Goal: Transaction & Acquisition: Obtain resource

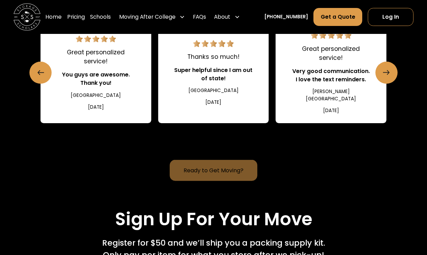
scroll to position [1194, 0]
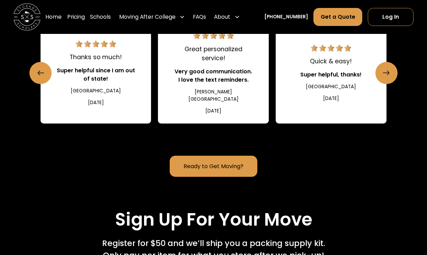
click at [375, 75] on link "Quick & easy! Super helpful, thanks! Davidson College August 13, 2021" at bounding box center [331, 73] width 111 height 101
click at [385, 72] on icon "Next slide" at bounding box center [386, 73] width 6 height 11
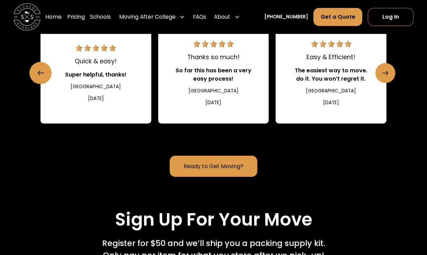
click at [384, 70] on icon "Next slide" at bounding box center [386, 73] width 6 height 11
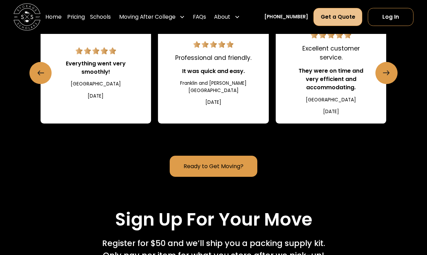
click at [341, 19] on link "Get a Quote" at bounding box center [338, 17] width 49 height 18
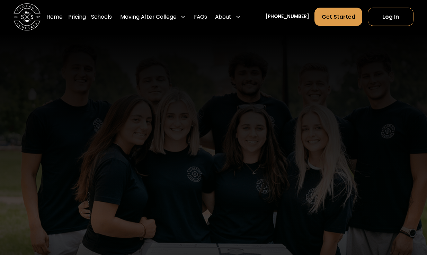
click at [385, 72] on header "Don't Take Our Word For It Here's what our customers are saying about us Our #1…" at bounding box center [213, 185] width 427 height 303
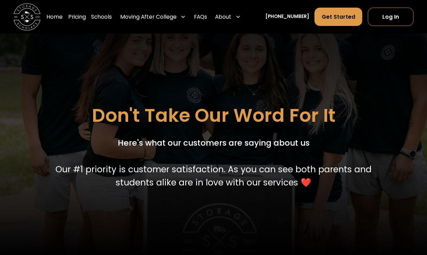
scroll to position [92, 0]
